Goal: Task Accomplishment & Management: Complete application form

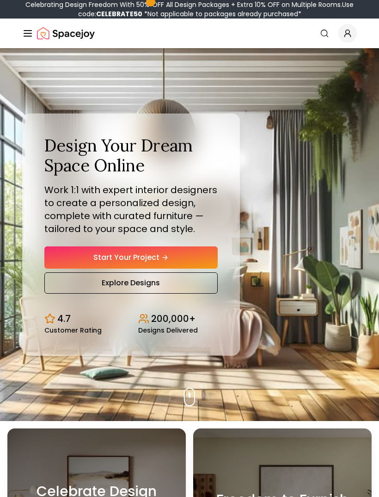
click at [68, 268] on link "Start Your Project" at bounding box center [131, 257] width 174 height 22
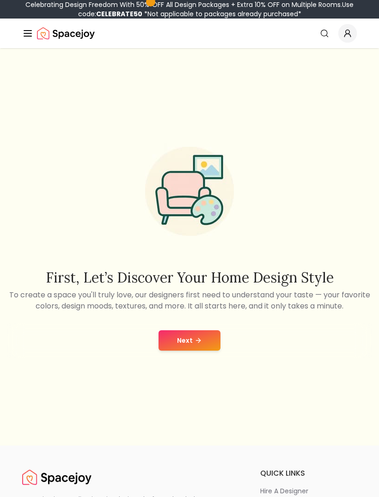
click at [212, 347] on button "Next" at bounding box center [190, 340] width 62 height 20
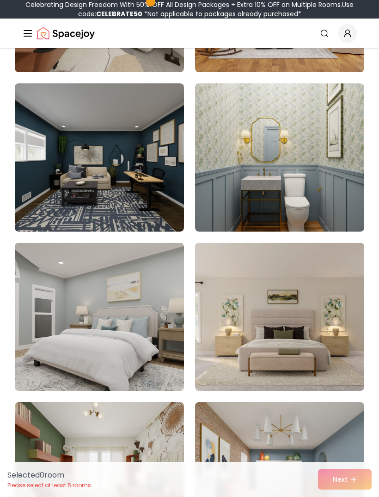
scroll to position [2037, 0]
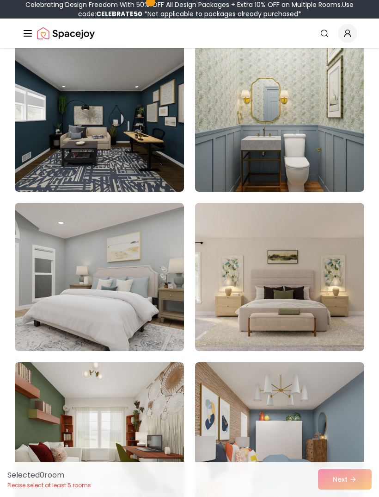
click at [73, 279] on img at bounding box center [99, 277] width 169 height 148
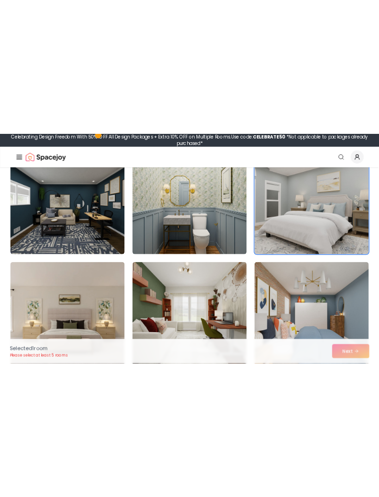
scroll to position [1978, 0]
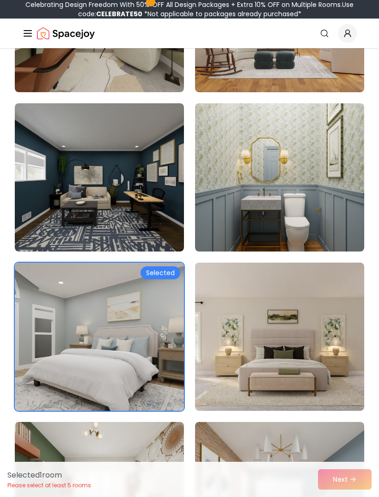
click at [88, 302] on img at bounding box center [99, 336] width 169 height 148
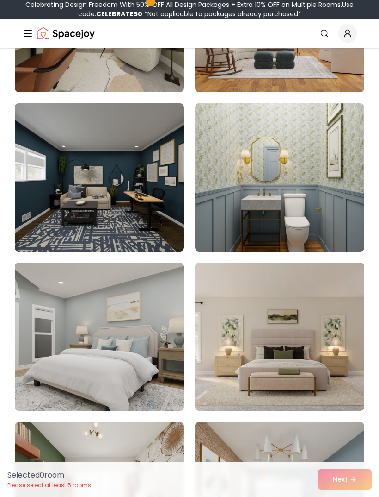
click at [90, 306] on img at bounding box center [99, 336] width 169 height 148
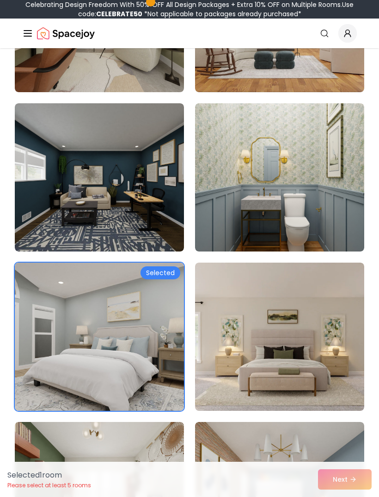
click at [90, 304] on img at bounding box center [99, 336] width 169 height 148
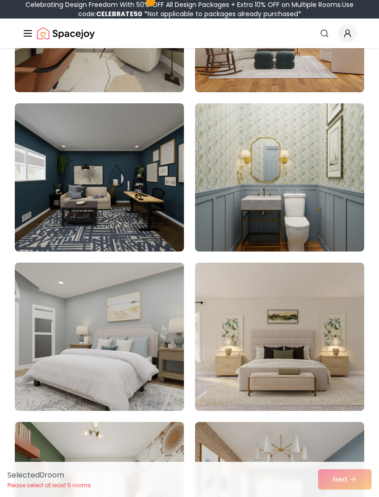
click at [86, 304] on img at bounding box center [99, 336] width 169 height 148
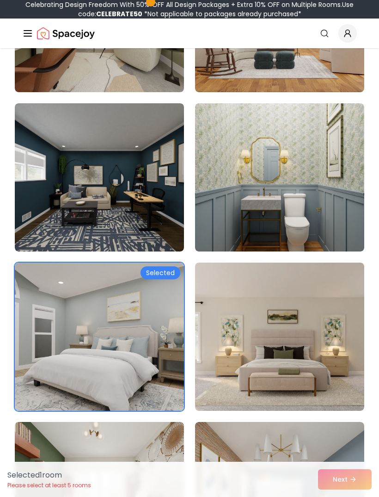
click at [324, 361] on img at bounding box center [279, 336] width 169 height 148
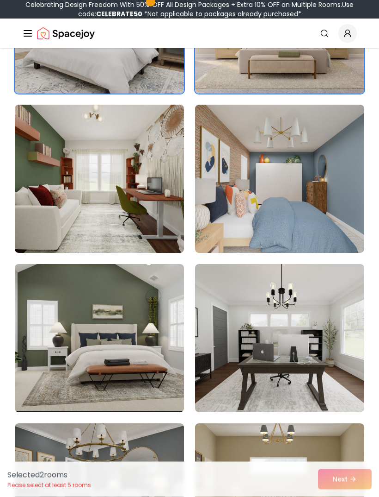
scroll to position [2295, 0]
click at [48, 359] on img at bounding box center [99, 338] width 169 height 148
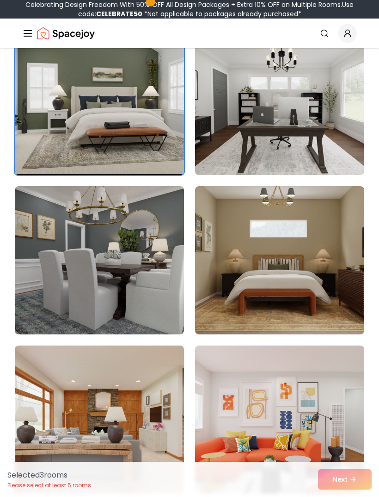
click at [335, 311] on img at bounding box center [279, 260] width 169 height 148
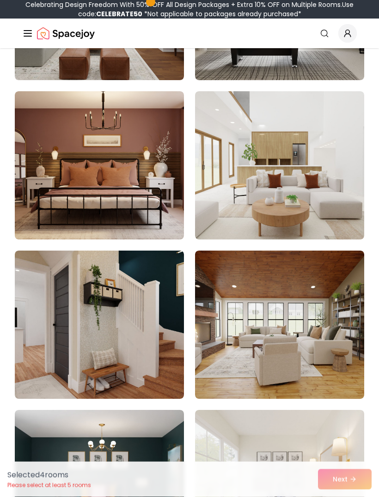
scroll to position [5174, 0]
click at [109, 164] on img at bounding box center [99, 165] width 169 height 148
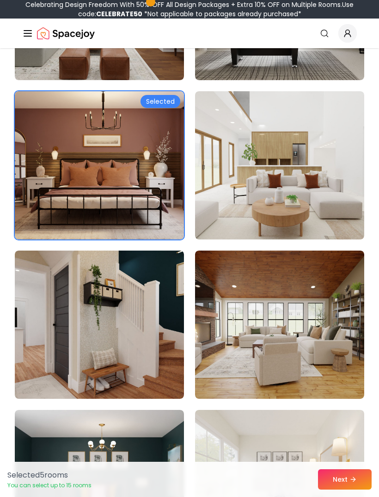
click at [352, 483] on icon at bounding box center [353, 478] width 7 height 7
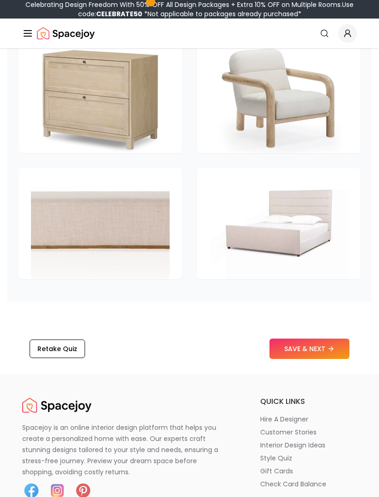
scroll to position [1770, 0]
